Goal: Task Accomplishment & Management: Use online tool/utility

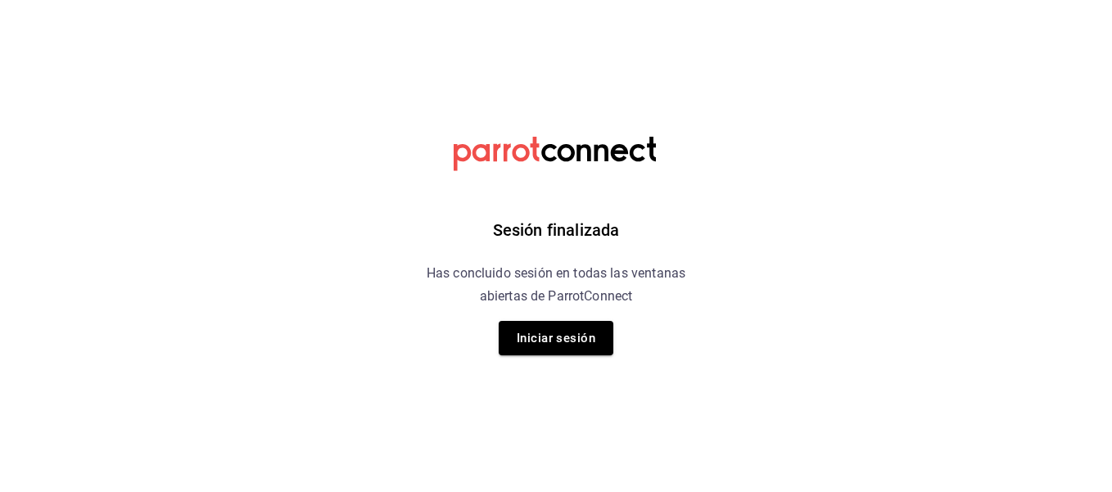
click at [554, 319] on div "Sesión finalizada Has concluido sesión en todas las ventanas abiertas de Parrot…" at bounding box center [556, 246] width 413 height 492
click at [555, 323] on button "Iniciar sesión" at bounding box center [556, 338] width 115 height 34
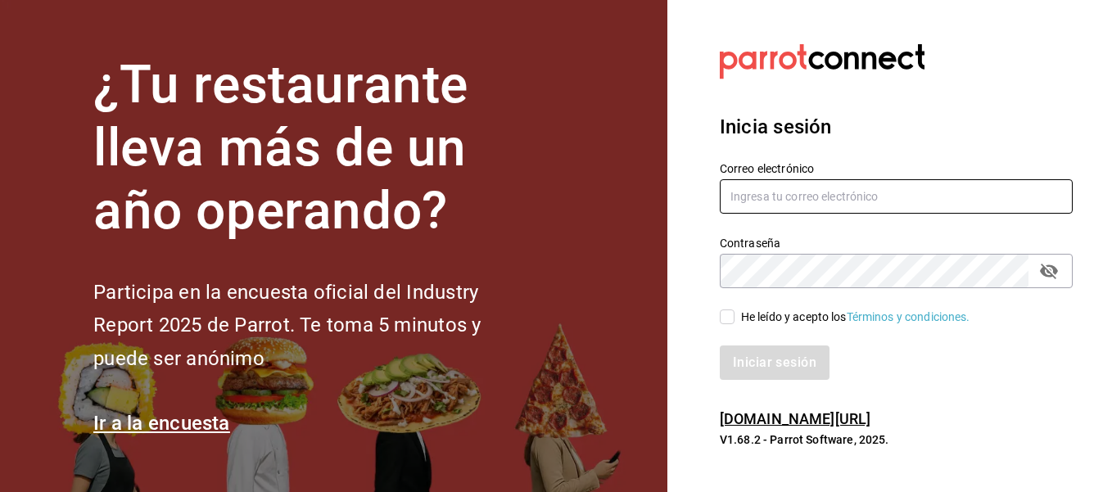
type input "hotaru.puebla@grupocosteno.com"
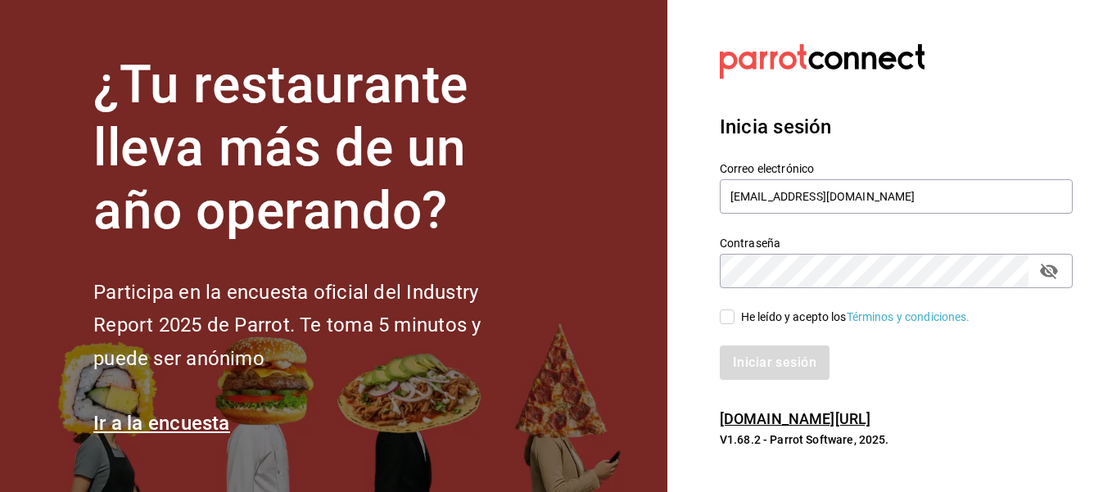
click at [706, 314] on div "He leído y acepto los Términos y condiciones." at bounding box center [886, 307] width 372 height 38
click at [716, 313] on div "He leído y acepto los Términos y condiciones." at bounding box center [886, 307] width 372 height 38
click at [724, 313] on input "He leído y acepto los Términos y condiciones." at bounding box center [727, 316] width 15 height 15
checkbox input "true"
click at [747, 358] on button "Iniciar sesión" at bounding box center [775, 362] width 111 height 34
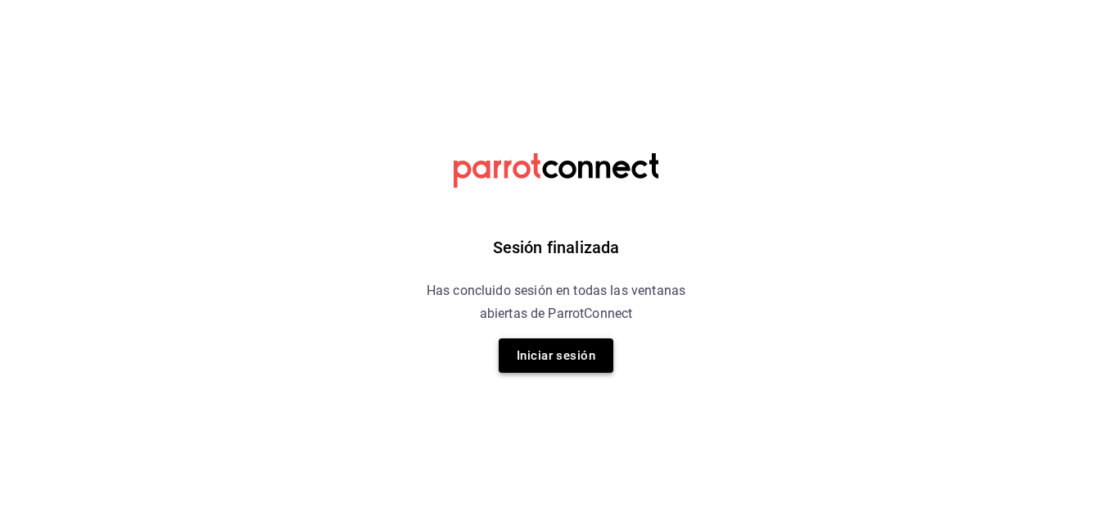
click at [574, 346] on button "Iniciar sesión" at bounding box center [556, 355] width 115 height 34
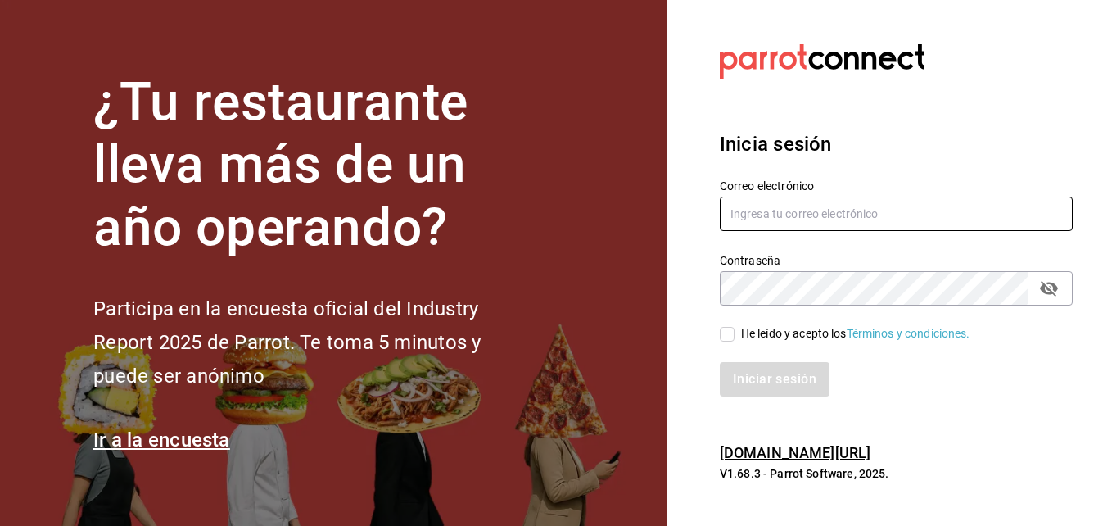
type input "hotaru.puebla@grupocosteno.com"
click at [729, 328] on input "He leído y acepto los Términos y condiciones." at bounding box center [727, 334] width 15 height 15
checkbox input "true"
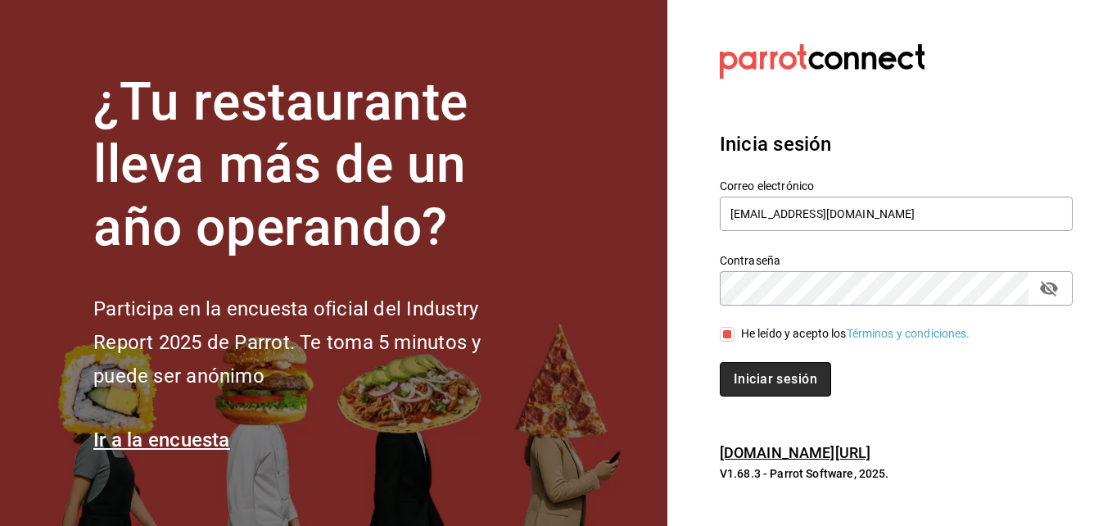
click at [743, 369] on button "Iniciar sesión" at bounding box center [775, 379] width 111 height 34
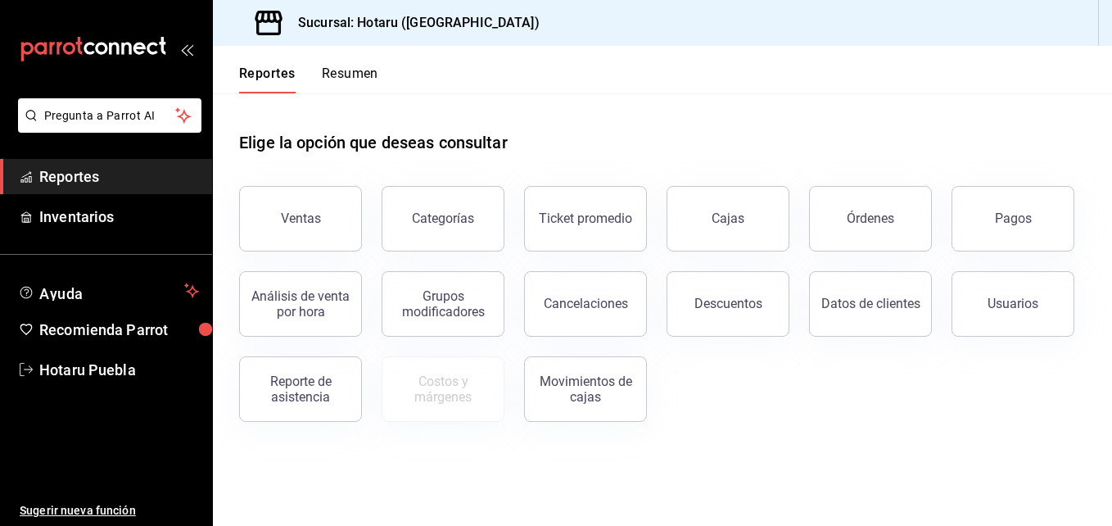
click at [279, 192] on button "Ventas" at bounding box center [300, 218] width 123 height 65
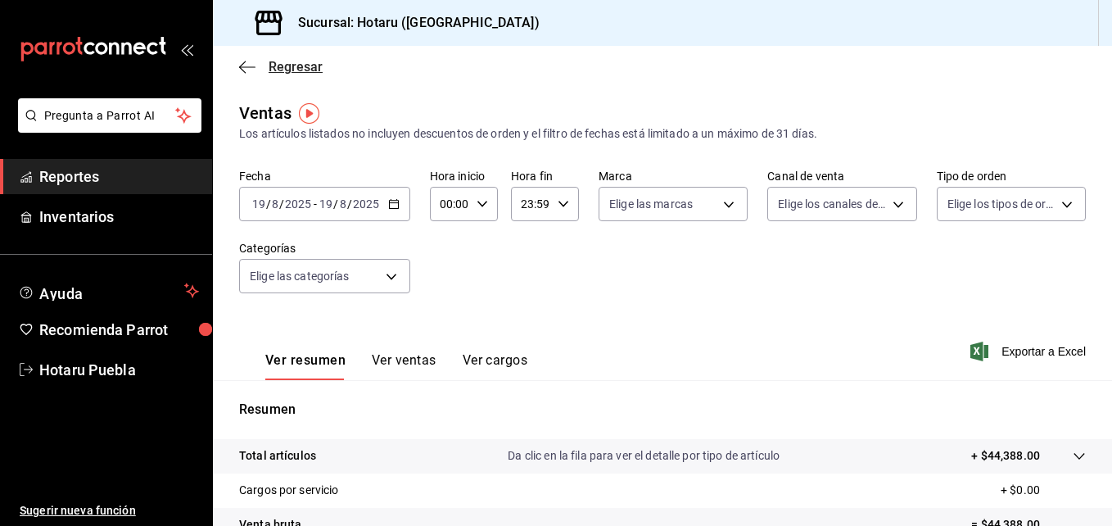
click at [250, 70] on icon "button" at bounding box center [247, 67] width 16 height 15
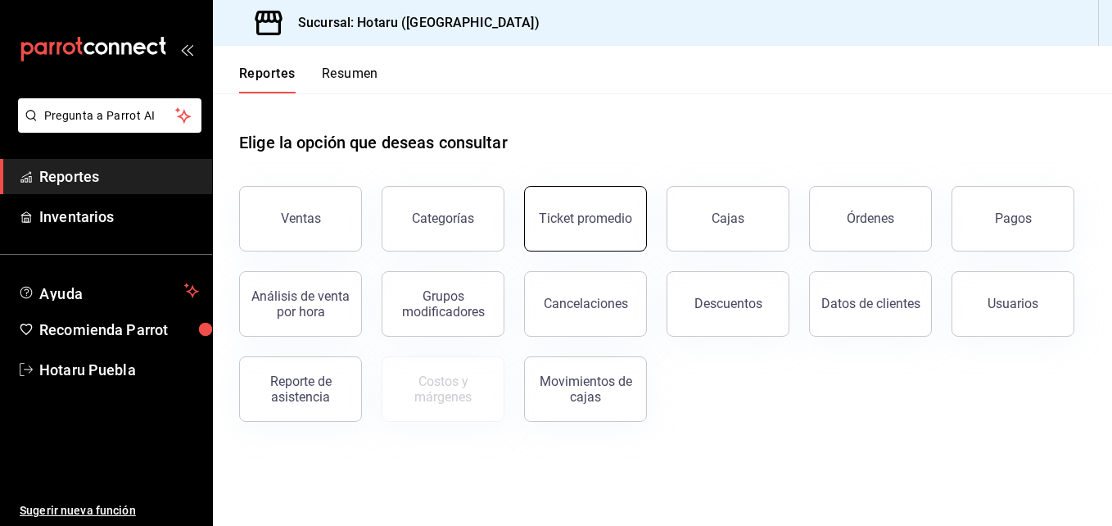
click at [572, 237] on button "Ticket promedio" at bounding box center [585, 218] width 123 height 65
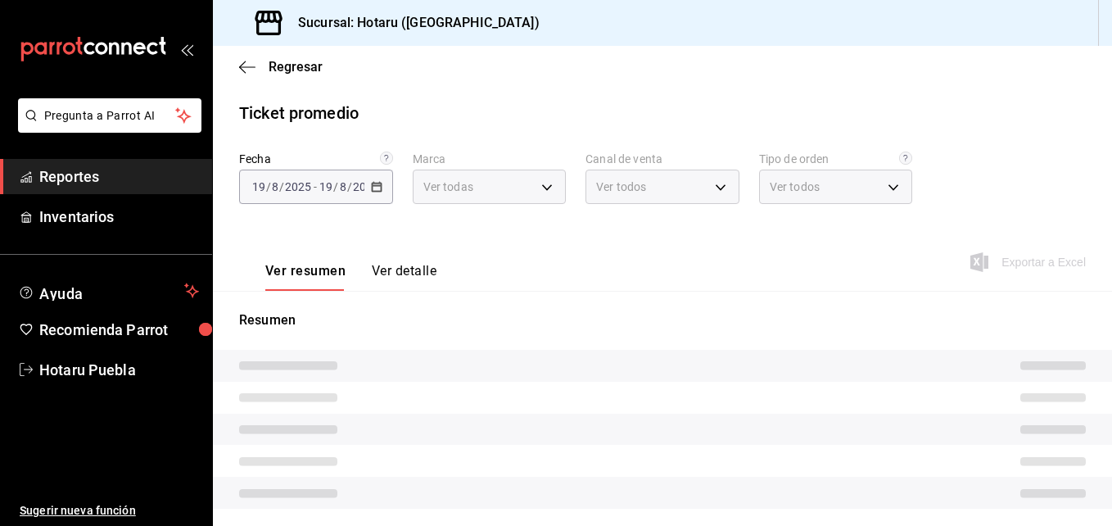
type input "28f2b94b-43d9-4456-ab58-be91b69769b2,f751b40b-1592-4fe9-b0c9-b3cde2f2f566"
type input "PARROT,UBER_EATS,RAPPI,DIDI_FOOD,ONLINE"
type input "fab97e86-f173-400a-9fb3-ec3d756d97d2,cce75506-828c-4b0a-8d3b-bb17af45970c,EXTER…"
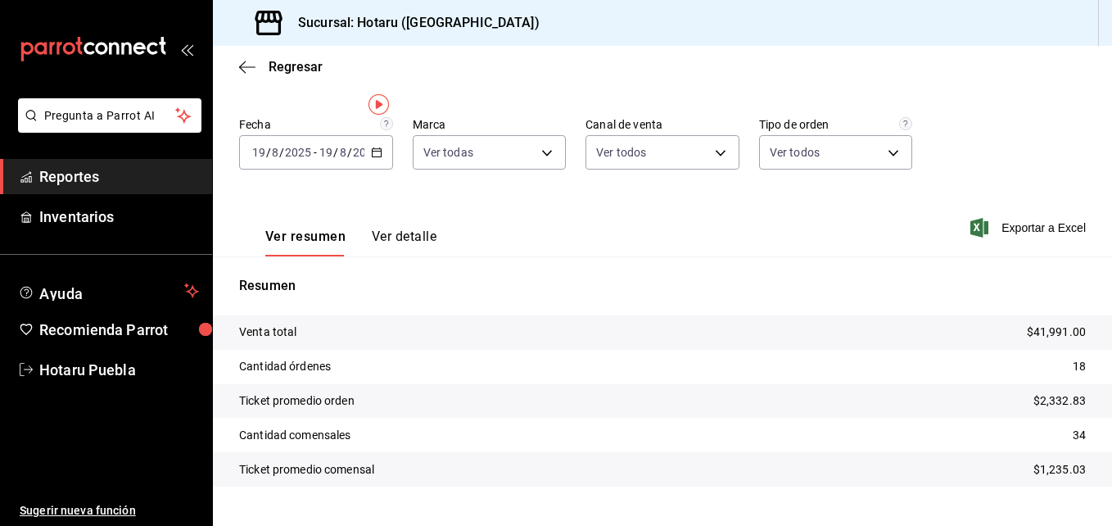
scroll to position [67, 0]
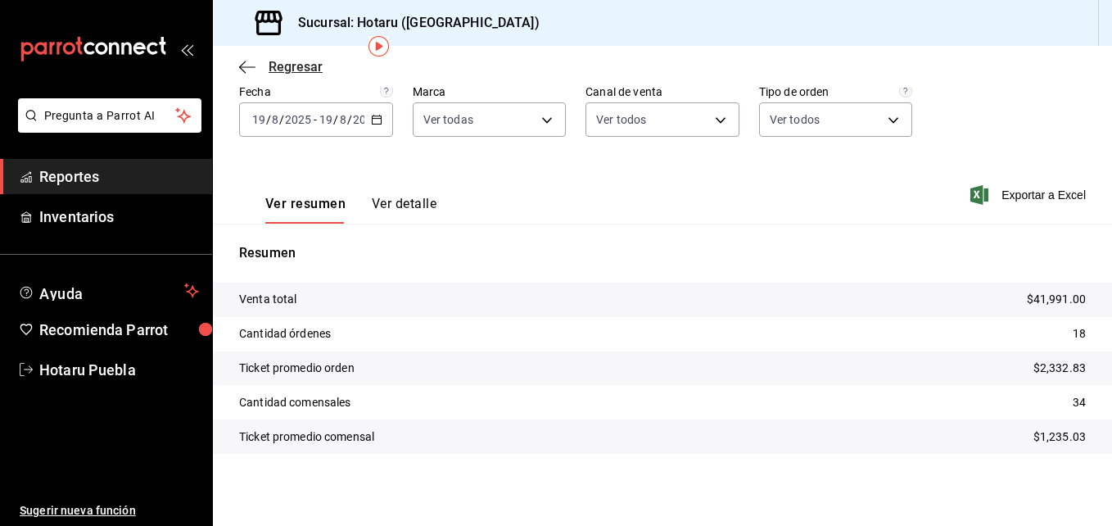
click at [244, 70] on icon "button" at bounding box center [247, 67] width 16 height 15
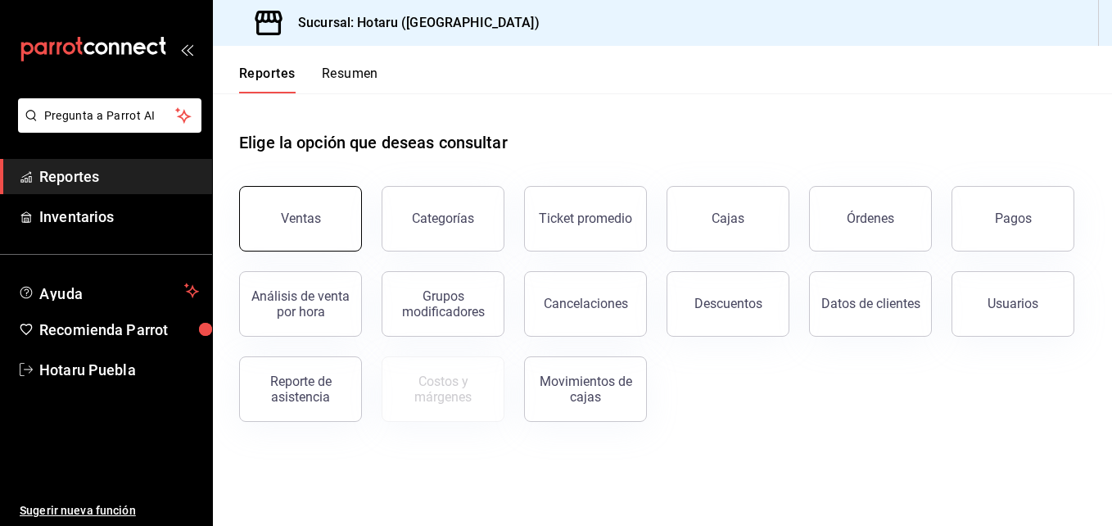
click at [277, 212] on button "Ventas" at bounding box center [300, 218] width 123 height 65
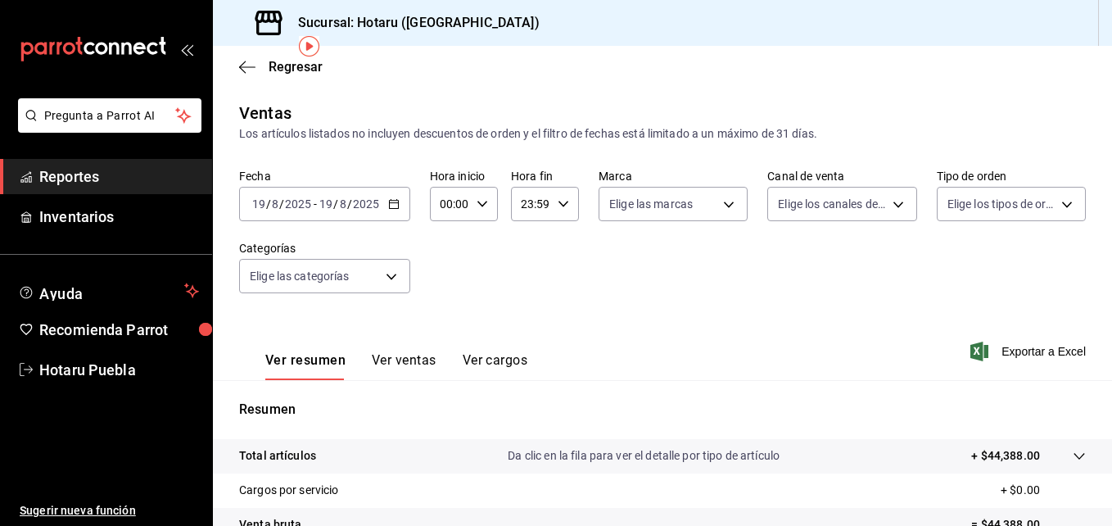
scroll to position [82, 0]
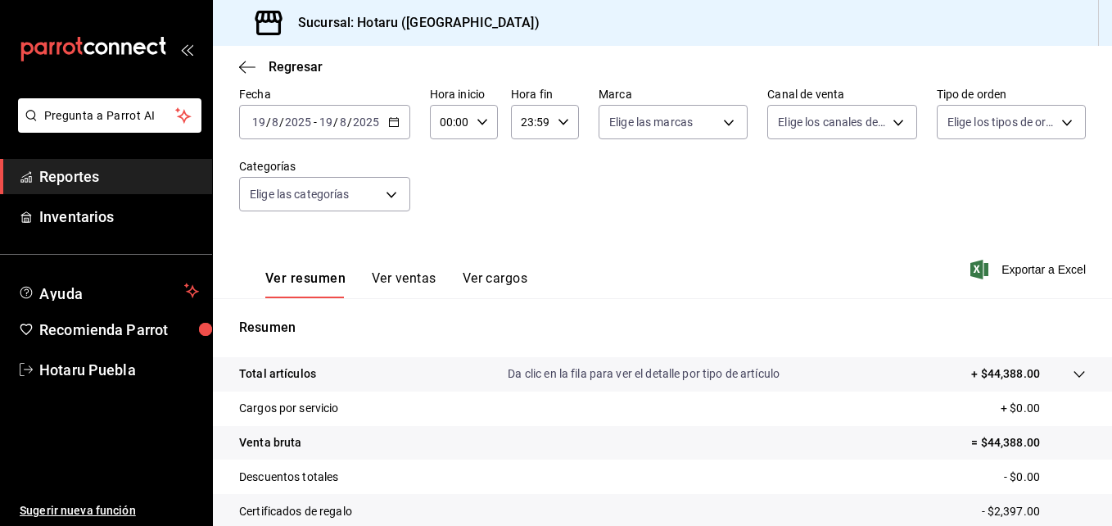
click at [1072, 375] on icon at bounding box center [1078, 374] width 13 height 13
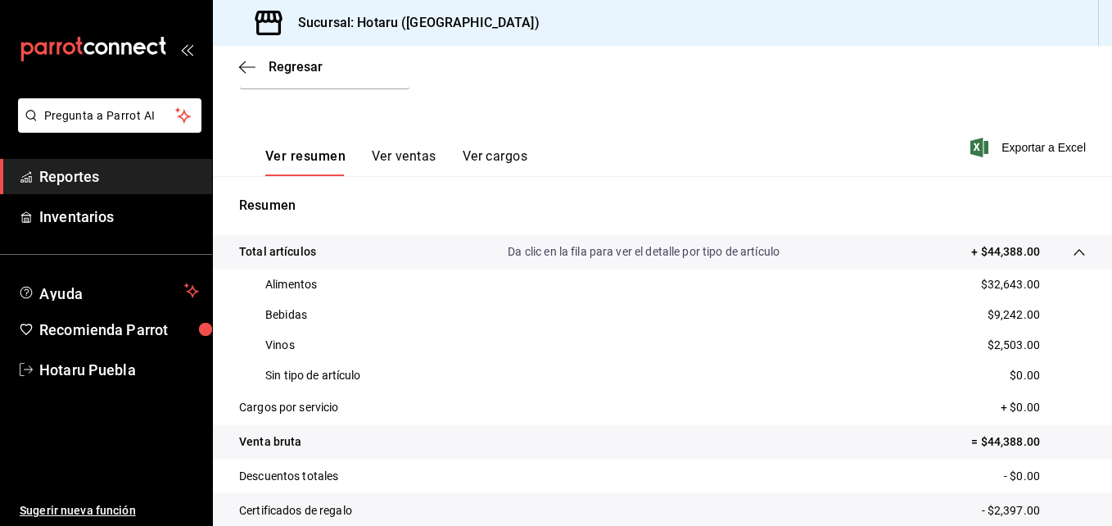
scroll to position [246, 0]
